Goal: Task Accomplishment & Management: Complete application form

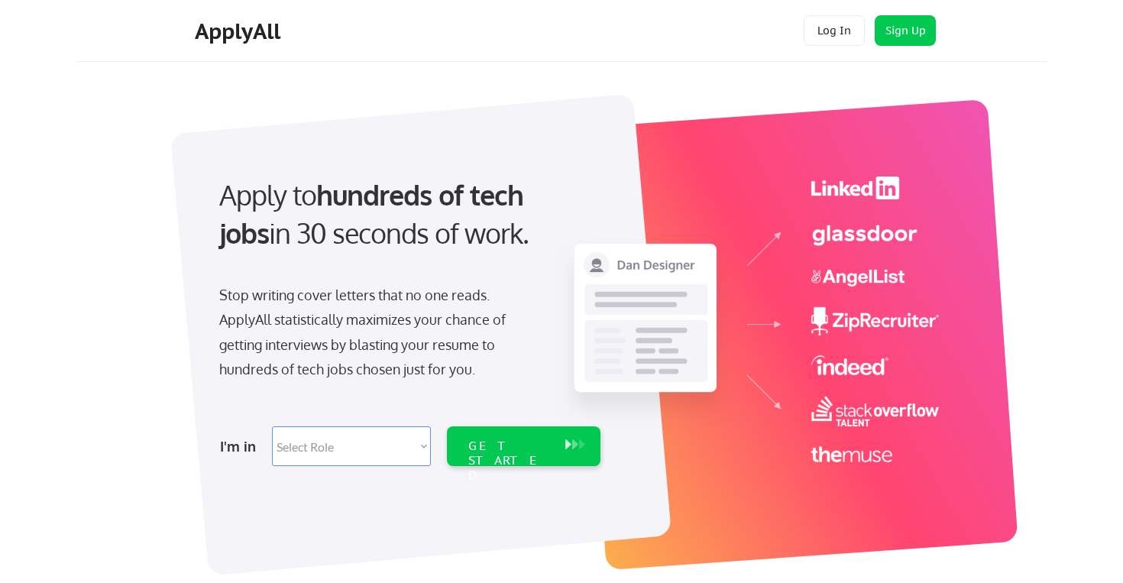
click at [338, 447] on select "Select Role Software Engineering Product Management Customer Success Sales UI/U…" at bounding box center [351, 446] width 159 height 40
click at [359, 446] on select "Select Role Software Engineering Product Management Customer Success Sales UI/U…" at bounding box center [351, 446] width 159 height 40
select select ""sales0""
click at [272, 426] on select "Select Role Software Engineering Product Management Customer Success Sales UI/U…" at bounding box center [351, 446] width 159 height 40
select select ""sales0""
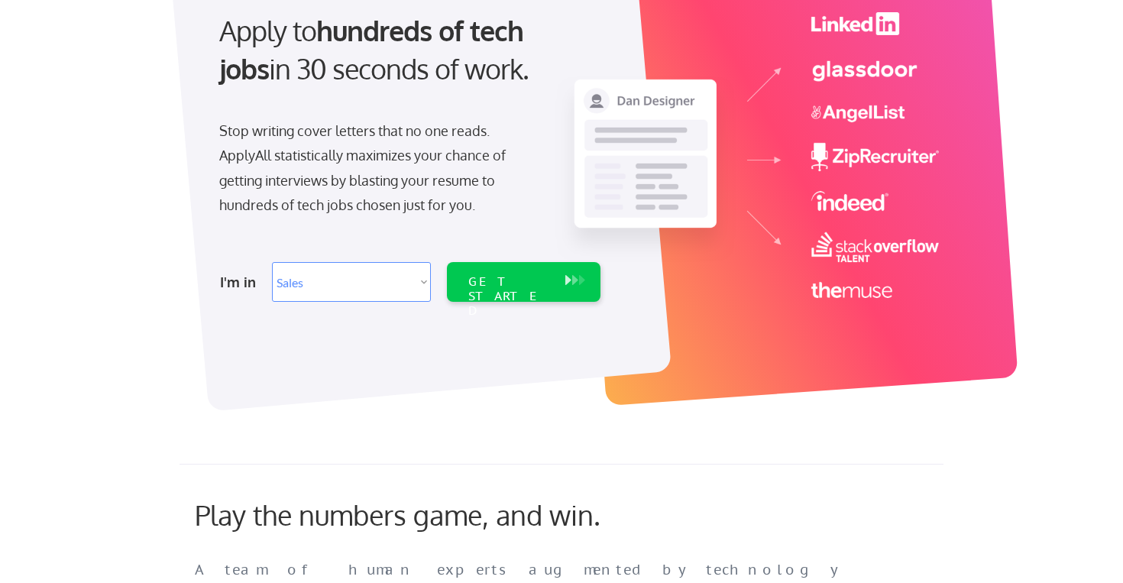
scroll to position [201, 0]
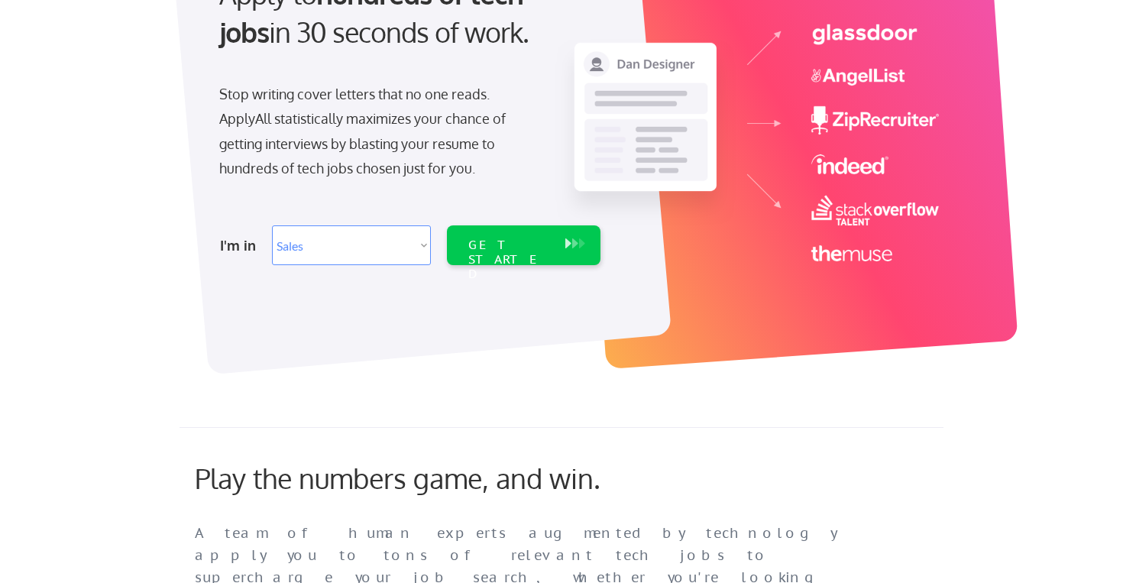
click at [370, 231] on select "Select Role Software Engineering Product Management Customer Success Sales UI/U…" at bounding box center [351, 245] width 159 height 40
select select ""technical_project_program_mgmt""
click at [272, 225] on select "Select Role Software Engineering Product Management Customer Success Sales UI/U…" at bounding box center [351, 245] width 159 height 40
select select ""technical_project_program_mgmt""
click at [495, 231] on div "GET STARTED" at bounding box center [509, 245] width 97 height 40
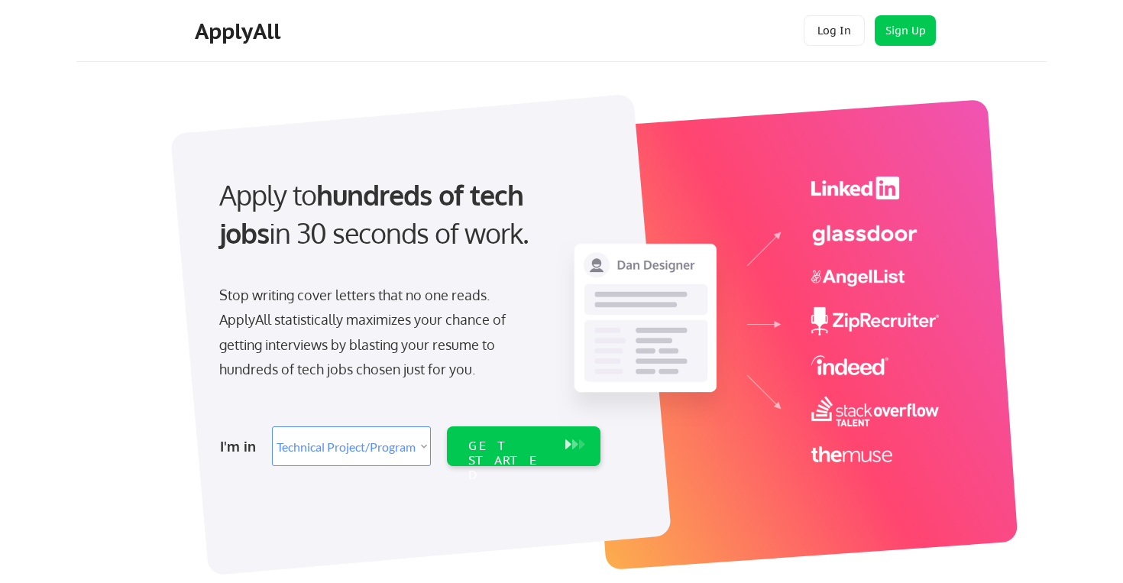
select select ""technical_project_program_mgmt""
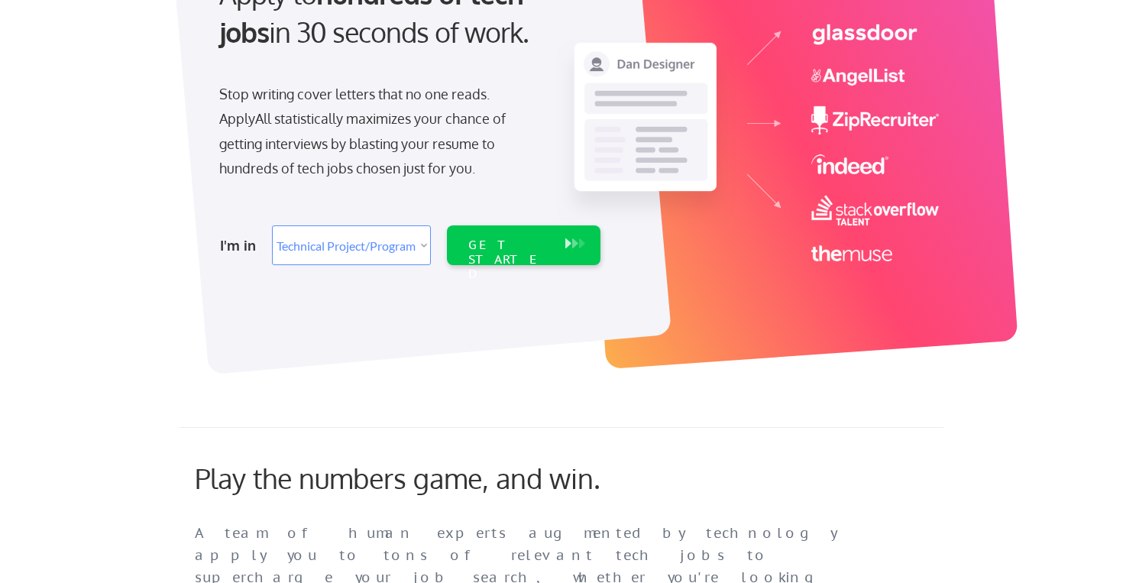
click at [366, 242] on select "Select Role Software Engineering Product Management Customer Success Sales UI/U…" at bounding box center [351, 245] width 159 height 40
select select ""marketing___comms""
click at [272, 225] on select "Select Role Software Engineering Product Management Customer Success Sales UI/U…" at bounding box center [351, 245] width 159 height 40
select select ""marketing___comms""
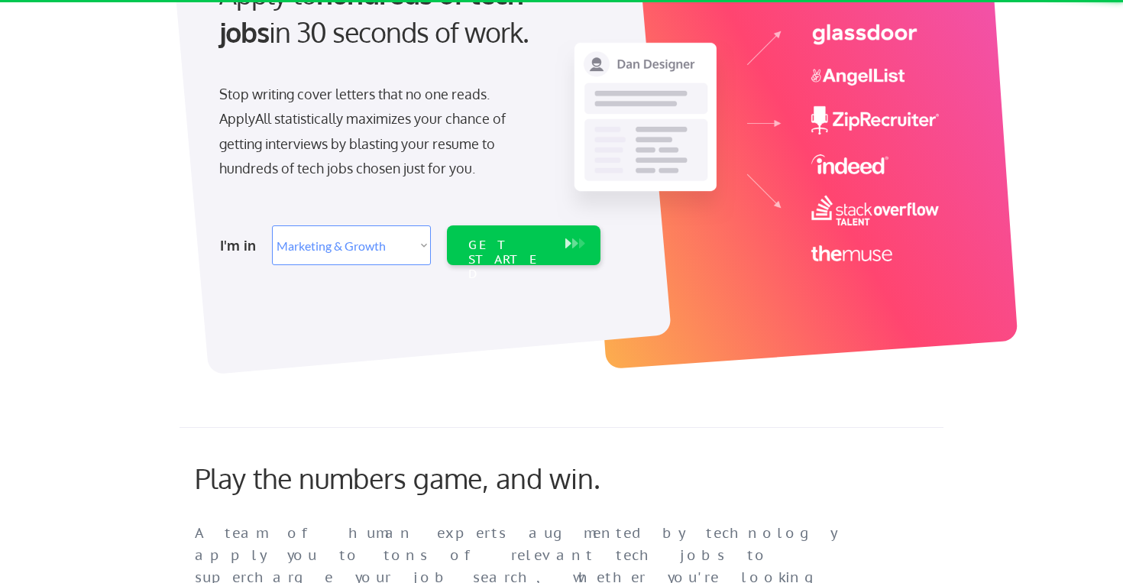
click at [316, 258] on select "Select Role Software Engineering Product Management Customer Success Sales UI/U…" at bounding box center [351, 245] width 159 height 40
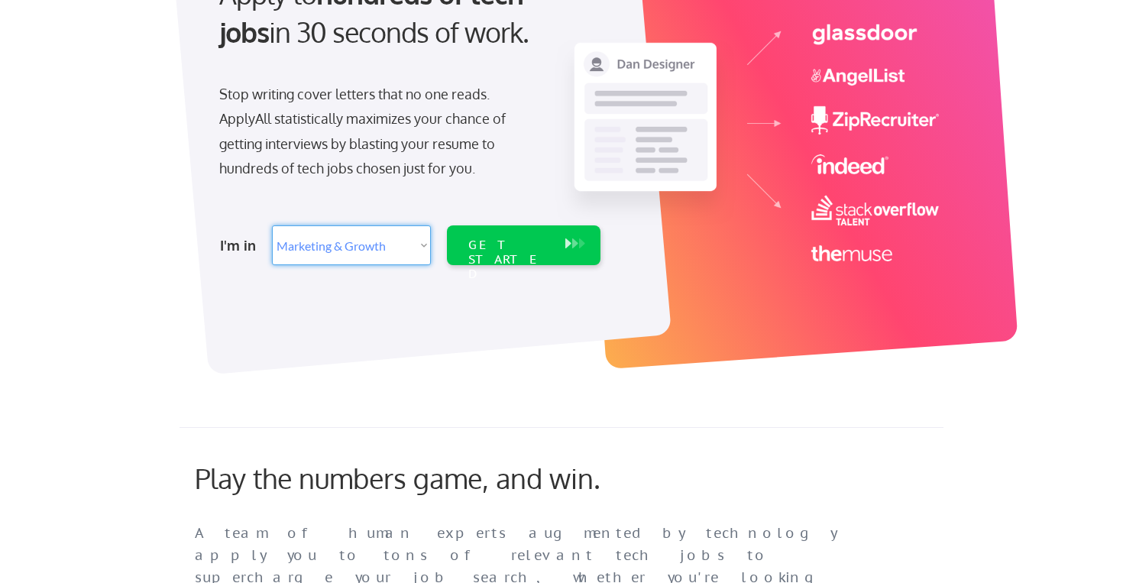
select select ""product""
click at [272, 225] on select "Select Role Software Engineering Product Management Customer Success Sales UI/U…" at bounding box center [351, 245] width 159 height 40
select select ""product""
click at [301, 215] on div "Apply to hundreds of tech jobs in 30 seconds of work. Stop writing cover letter…" at bounding box center [408, 116] width 427 height 312
click at [301, 248] on select "Select Role Software Engineering Product Management Customer Success Sales UI/U…" at bounding box center [351, 245] width 159 height 40
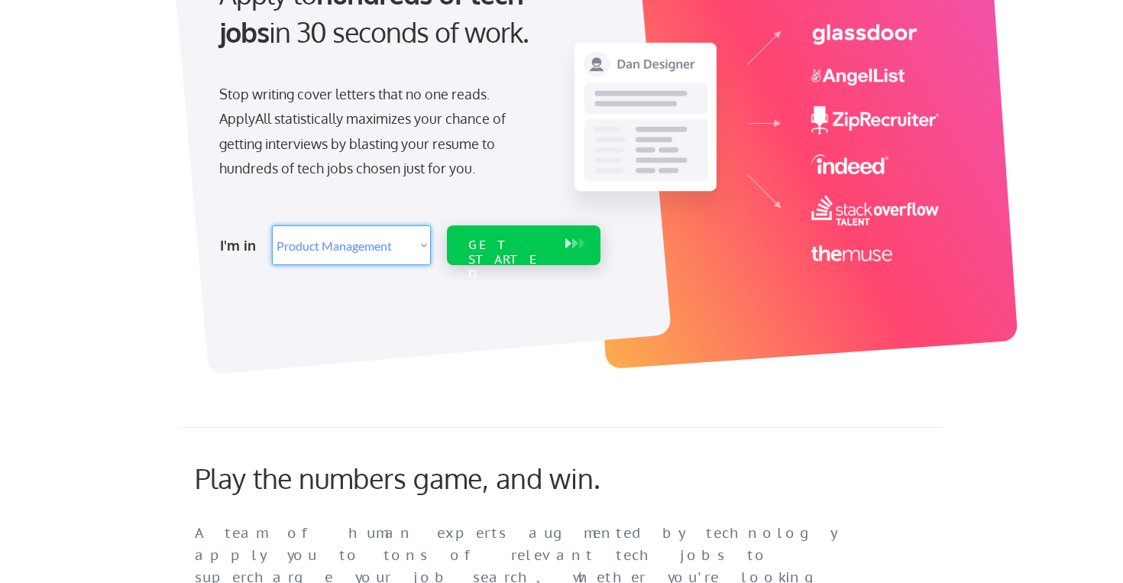
click at [551, 256] on div "GET STARTED" at bounding box center [509, 245] width 97 height 40
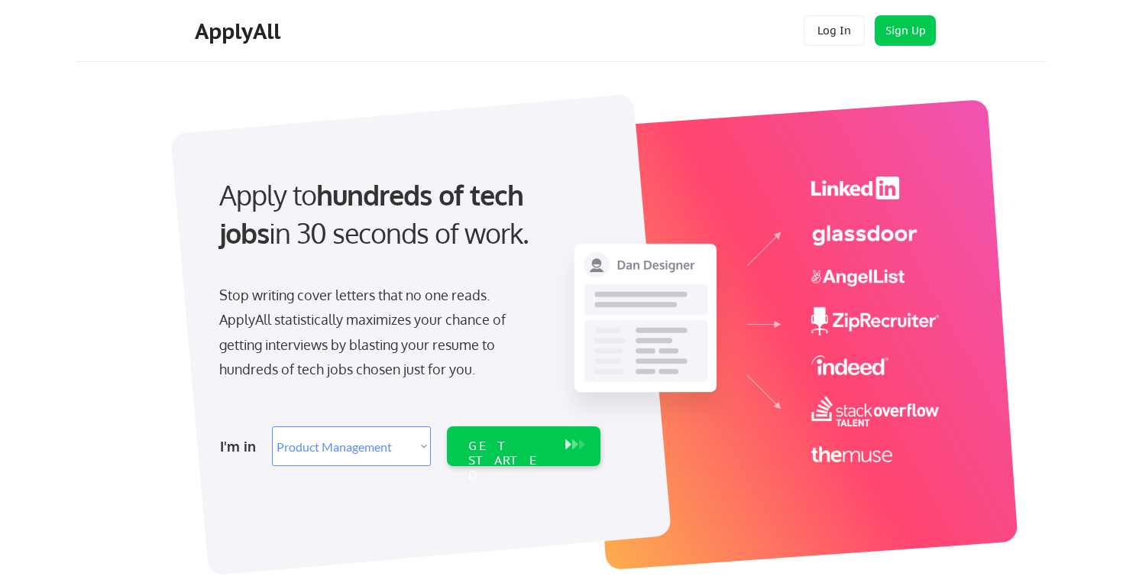
select select ""product""
click at [850, 21] on button "Log In" at bounding box center [834, 30] width 61 height 31
select select ""product""
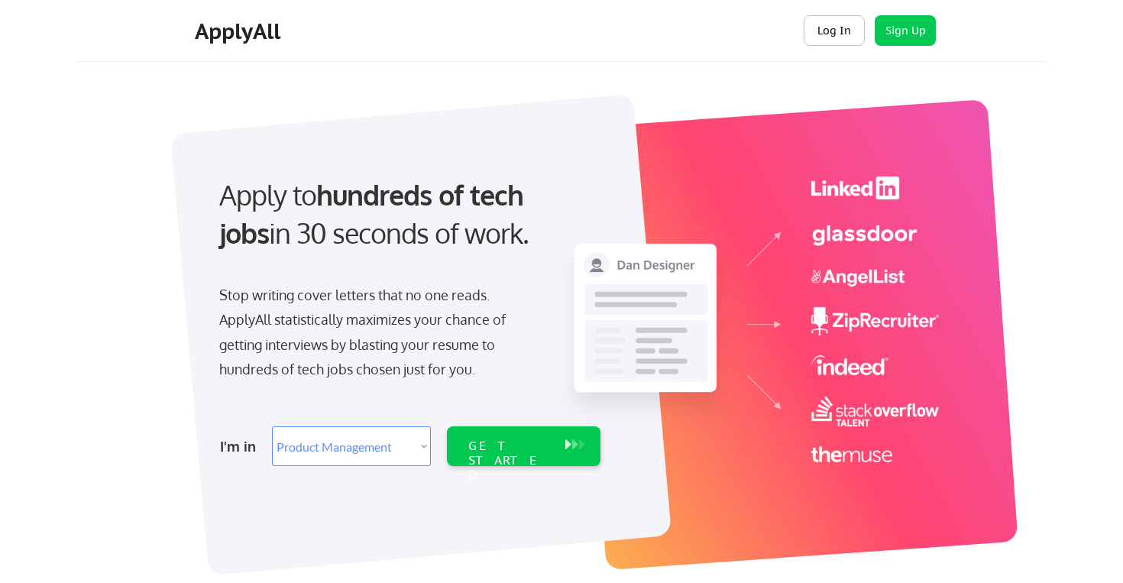
click at [836, 26] on button "Log In" at bounding box center [834, 30] width 61 height 31
select select ""product""
click at [309, 442] on select "Select Role Software Engineering Product Management Customer Success Sales UI/U…" at bounding box center [351, 446] width 159 height 40
select select ""tech_finance_biz_ops_cos""
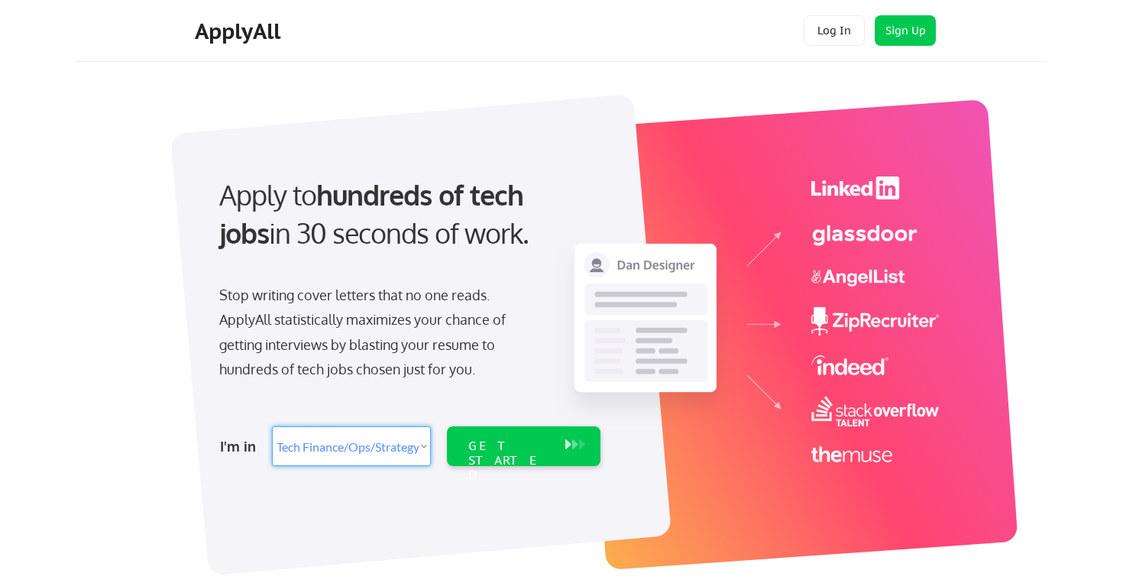
click at [272, 426] on select "Select Role Software Engineering Product Management Customer Success Sales UI/U…" at bounding box center [351, 446] width 159 height 40
select select ""tech_finance_biz_ops_cos""
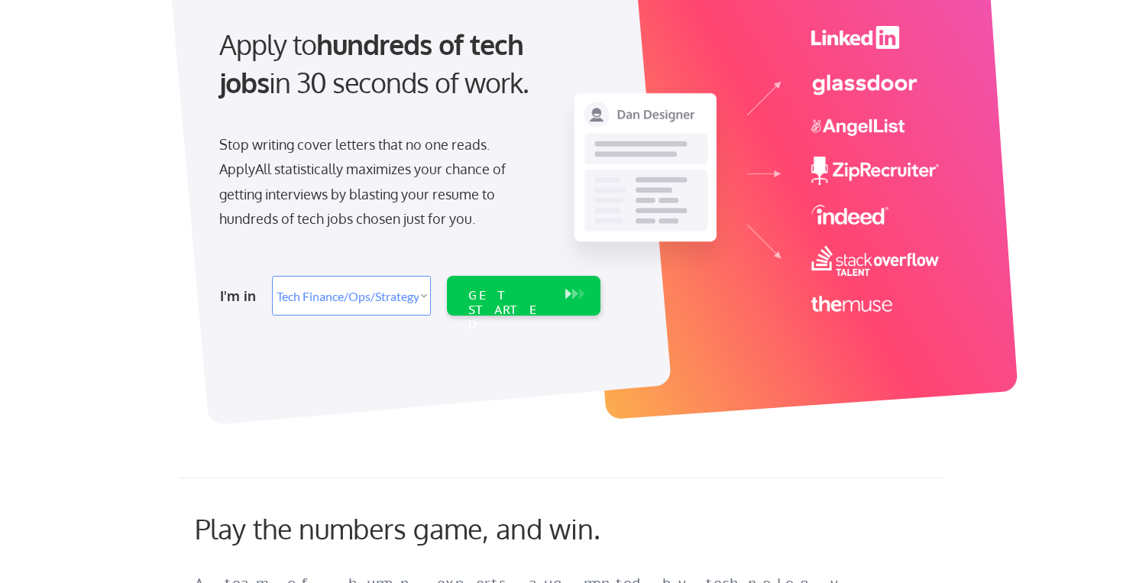
scroll to position [180, 0]
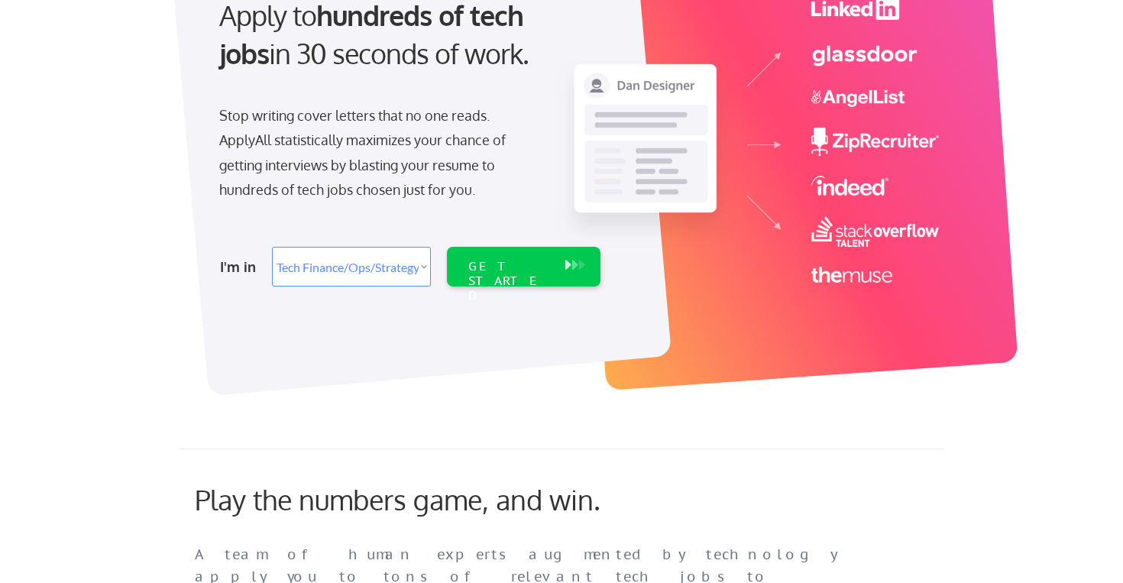
click at [275, 274] on select "Select Role Software Engineering Product Management Customer Success Sales UI/U…" at bounding box center [351, 267] width 159 height 40
select select ""customer_support""
click at [272, 247] on select "Select Role Software Engineering Product Management Customer Success Sales UI/U…" at bounding box center [351, 267] width 159 height 40
select select ""customer_support""
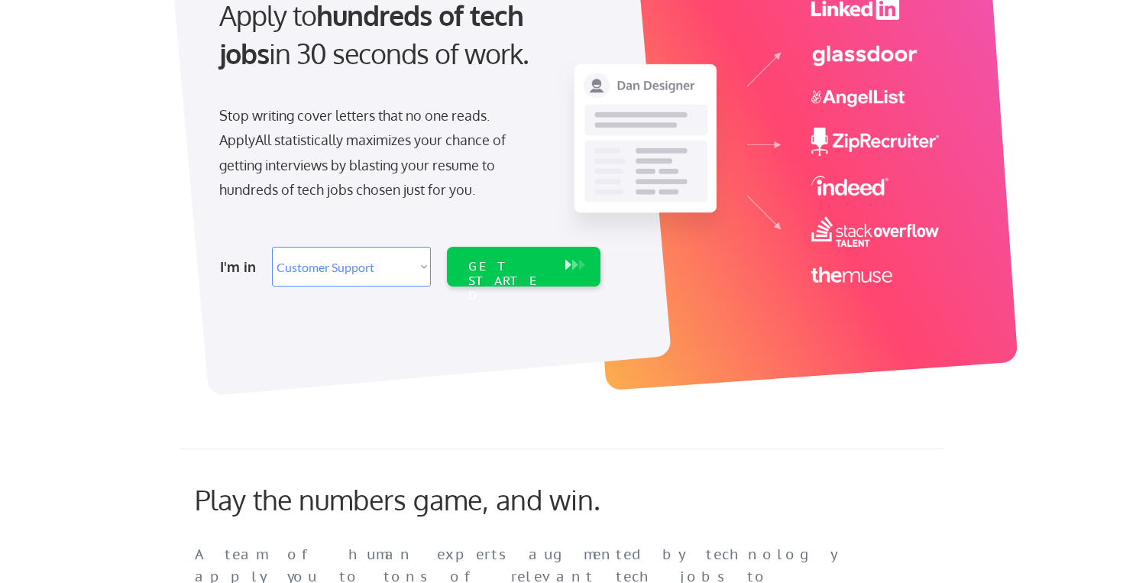
click at [345, 309] on div at bounding box center [420, 155] width 501 height 482
click at [353, 269] on select "Select Role Software Engineering Product Management Customer Success Sales UI/U…" at bounding box center [351, 267] width 159 height 40
select select ""tech_finance_biz_ops_cos""
click at [272, 247] on select "Select Role Software Engineering Product Management Customer Success Sales UI/U…" at bounding box center [351, 267] width 159 height 40
select select ""tech_finance_biz_ops_cos""
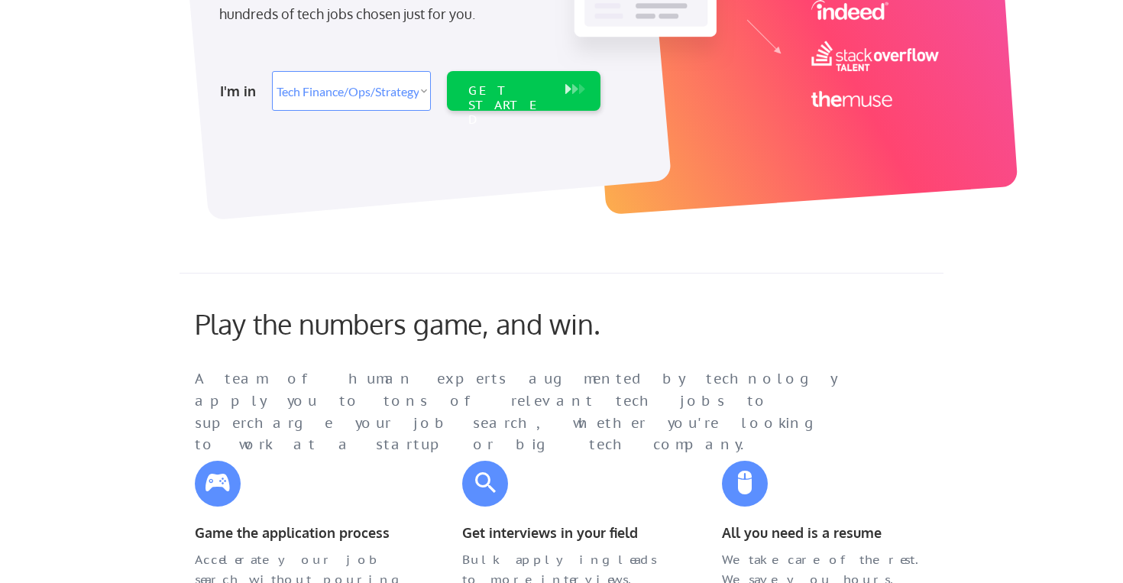
scroll to position [397, 0]
